Goal: Use online tool/utility: Utilize a website feature to perform a specific function

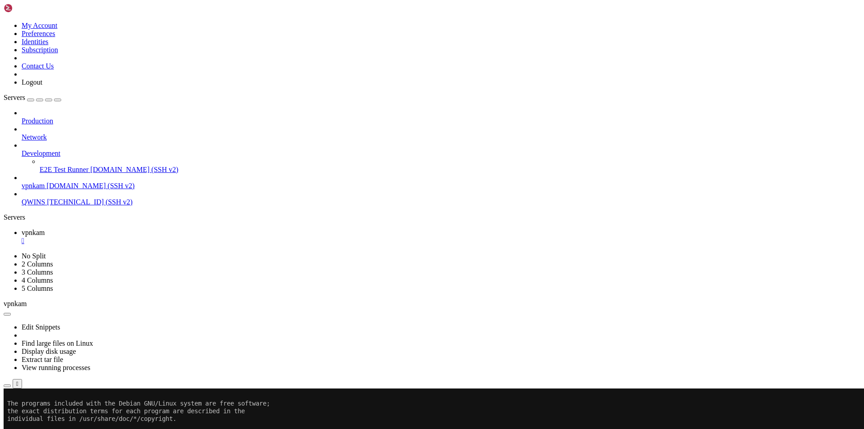
scroll to position [23, 0]
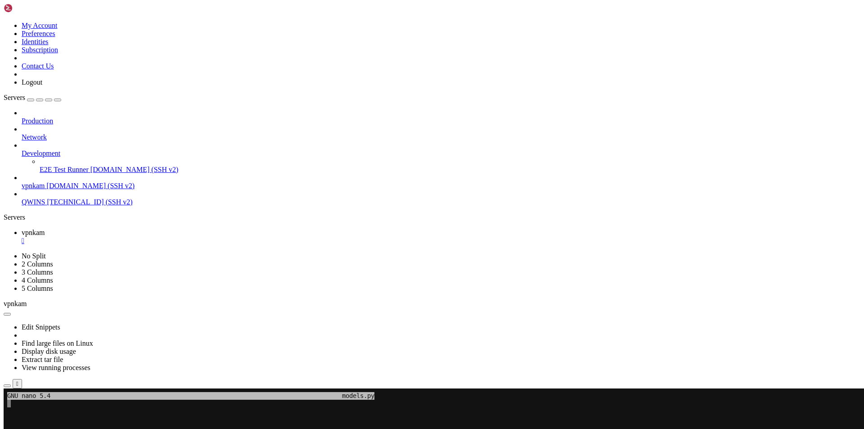
scroll to position [9, 1]
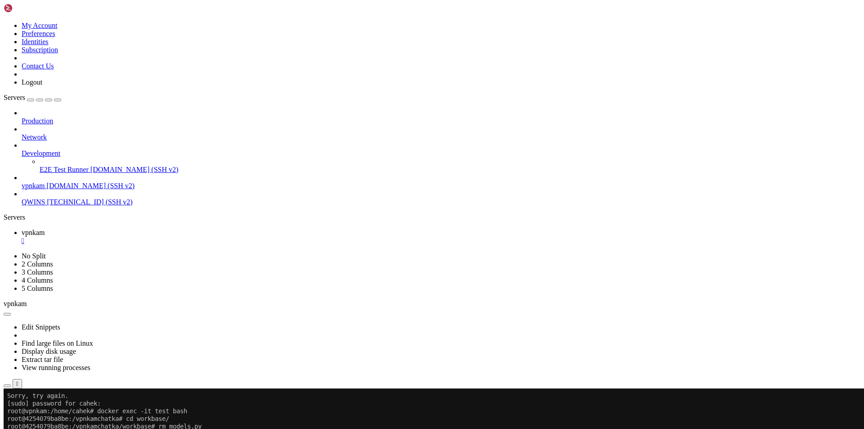
scroll to position [130, 0]
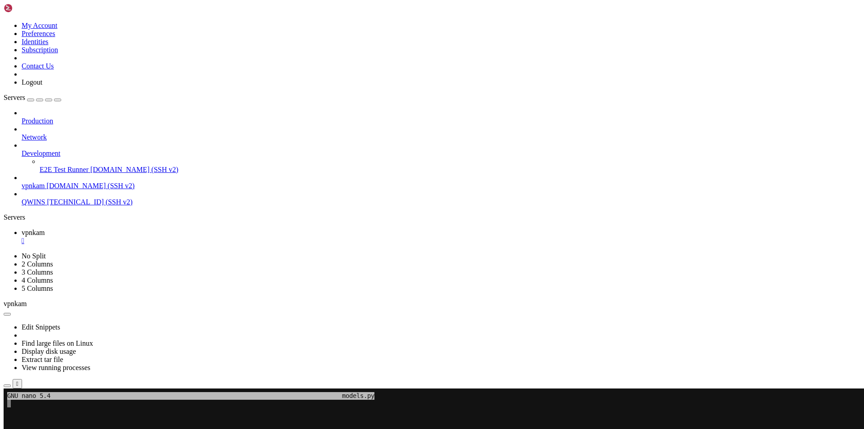
scroll to position [9, 1]
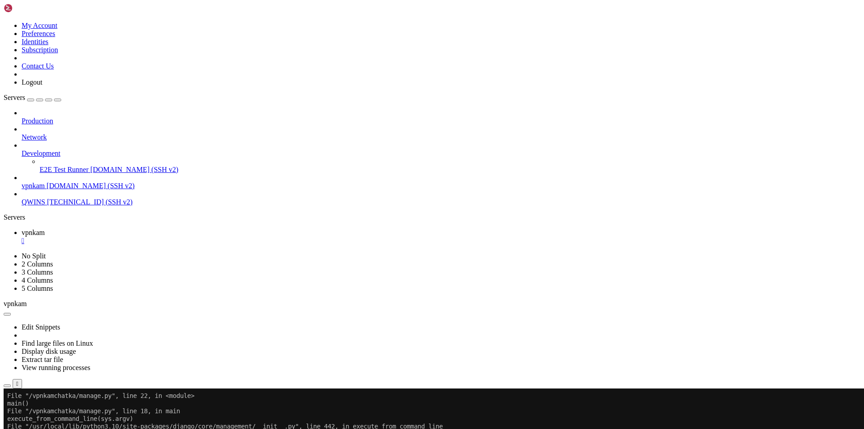
scroll to position [199, 0]
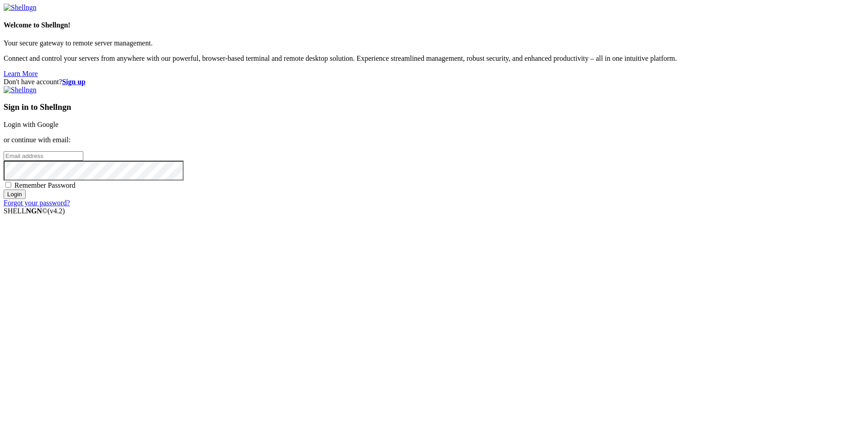
drag, startPoint x: 184, startPoint y: 408, endPoint x: 190, endPoint y: 378, distance: 30.7
click at [175, 78] on div "Welcome to Shellngn! Your secure gateway to remote server management. Connect a…" at bounding box center [432, 41] width 856 height 74
click at [58, 128] on link "Login with Google" at bounding box center [31, 125] width 55 height 8
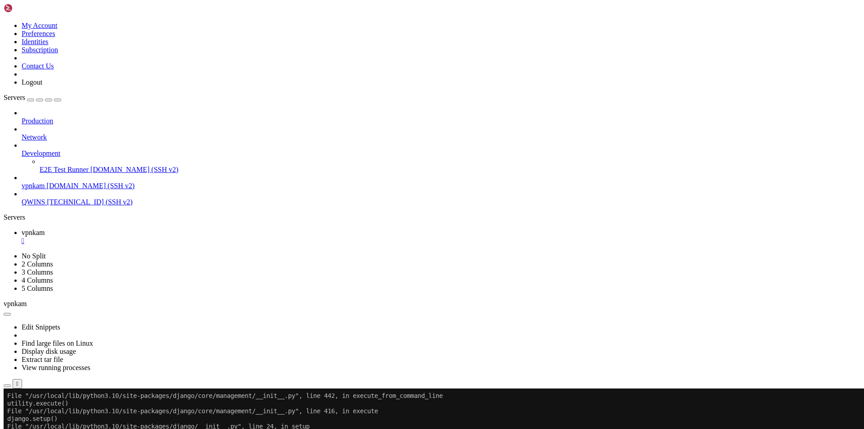
scroll to position [199, 0]
drag, startPoint x: 192, startPoint y: 797, endPoint x: 17, endPoint y: 732, distance: 187.6
drag, startPoint x: 7, startPoint y: 725, endPoint x: 75, endPoint y: 753, distance: 73.2
copy div "It is impossible to add a non-nullable field 'H1' to hostings without specifyin…"
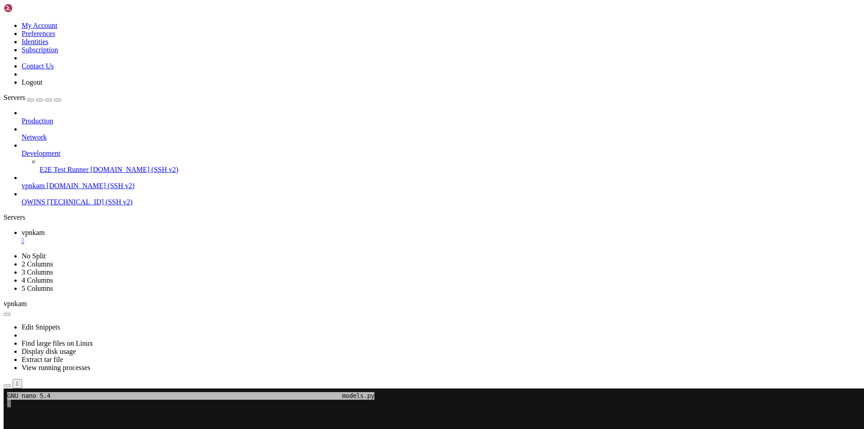
scroll to position [9, 2]
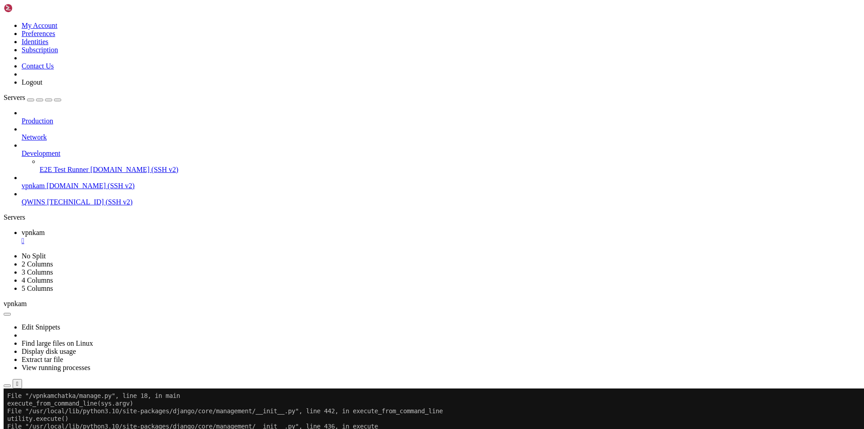
scroll to position [612, 0]
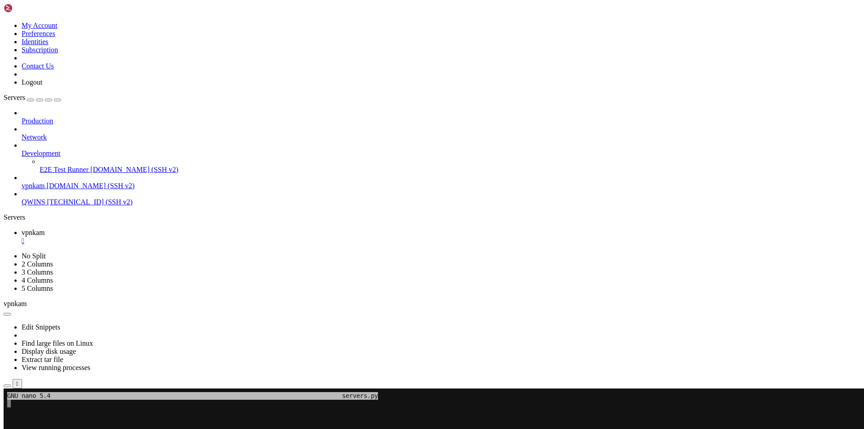
scroll to position [9, 2]
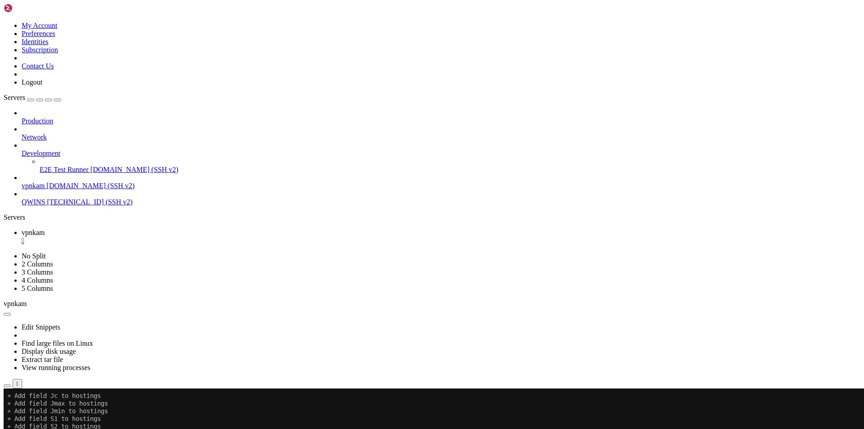
scroll to position [902, 0]
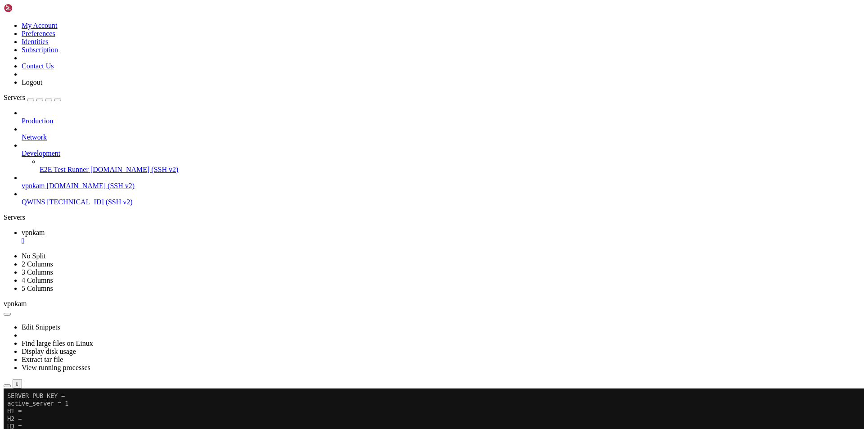
scroll to position [1567, 0]
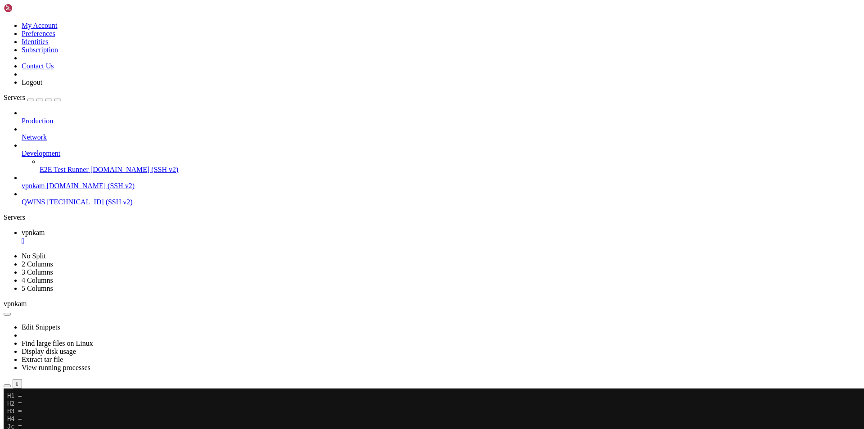
scroll to position [1590, 0]
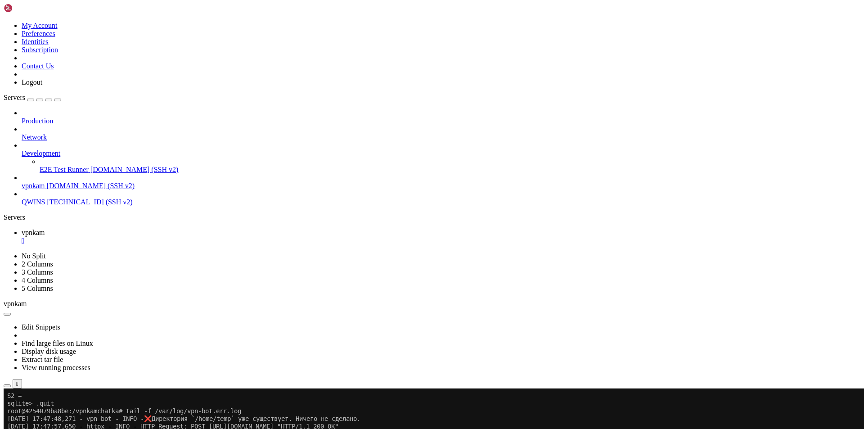
scroll to position [1812, 0]
